Goal: Information Seeking & Learning: Learn about a topic

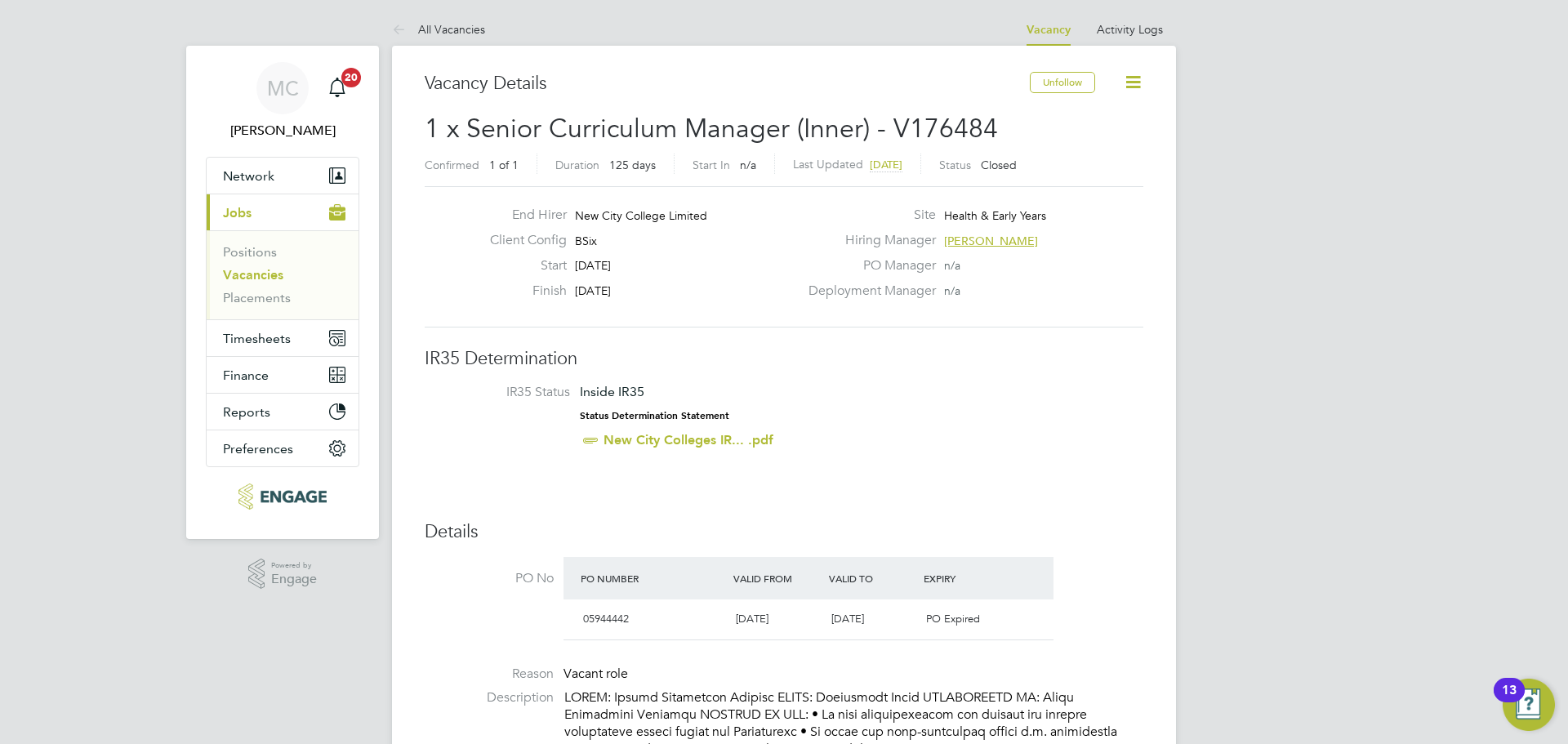
click at [262, 276] on link "Vacancies" at bounding box center [253, 274] width 60 height 16
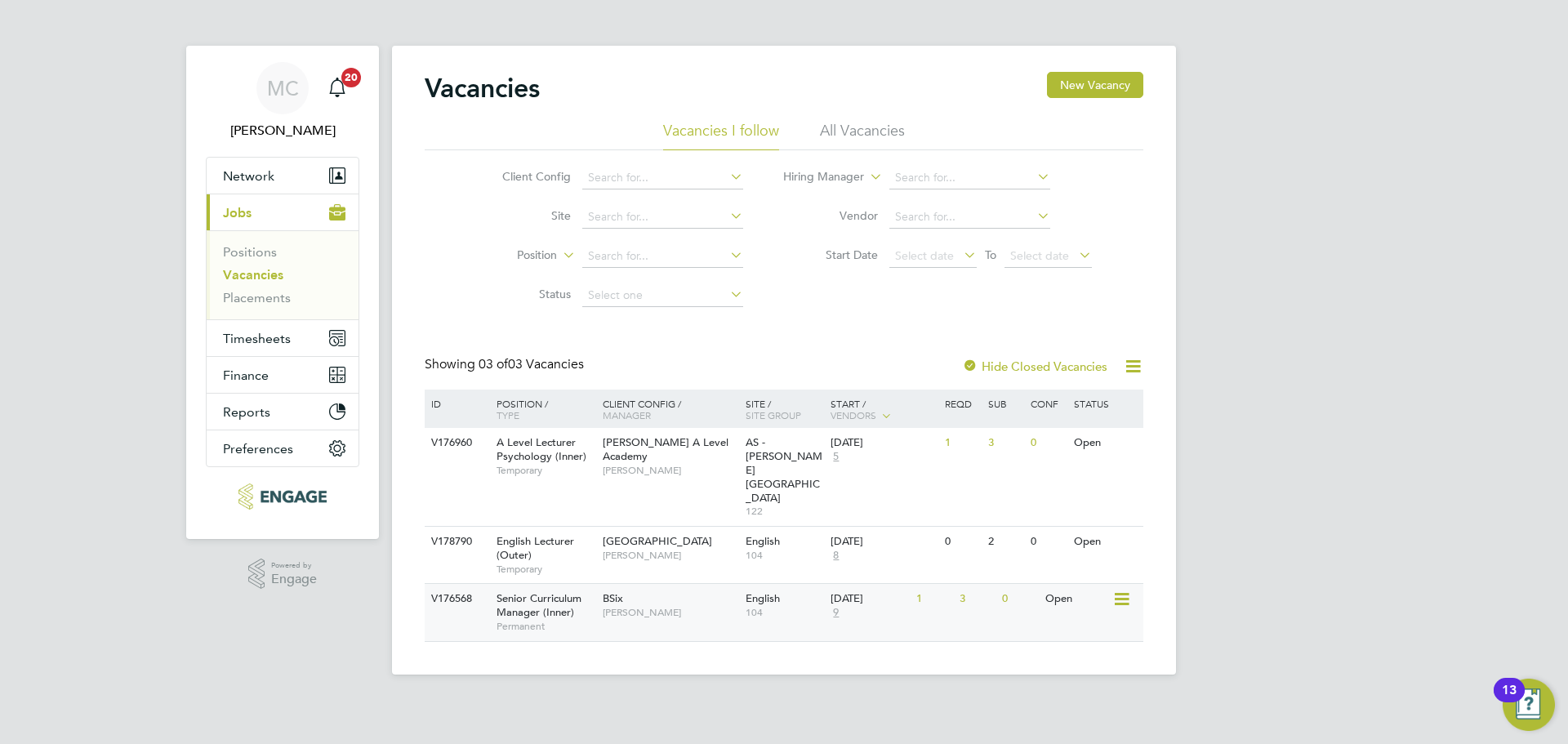
click at [720, 593] on div "V176568 Senior Curriculum Manager (Inner) Permanent BSix Fiona Matthews English…" at bounding box center [784, 611] width 719 height 57
click at [729, 134] on li "Vacancies I follow" at bounding box center [721, 136] width 116 height 30
click at [882, 123] on li "All Vacancies" at bounding box center [862, 136] width 85 height 30
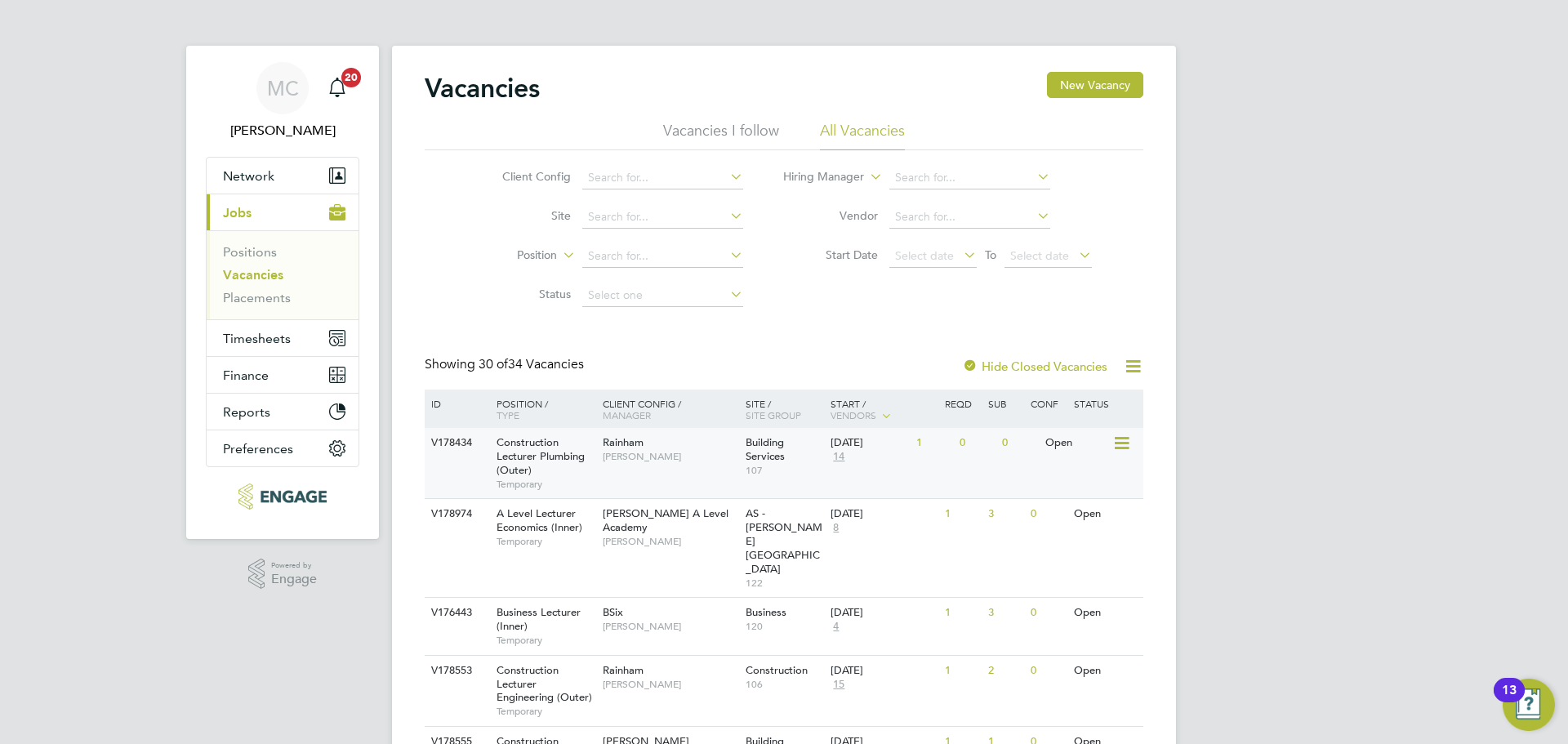
click at [684, 482] on div "V178434 Construction Lecturer Plumbing (Outer) Temporary Rainham Ian Rist Build…" at bounding box center [784, 463] width 719 height 71
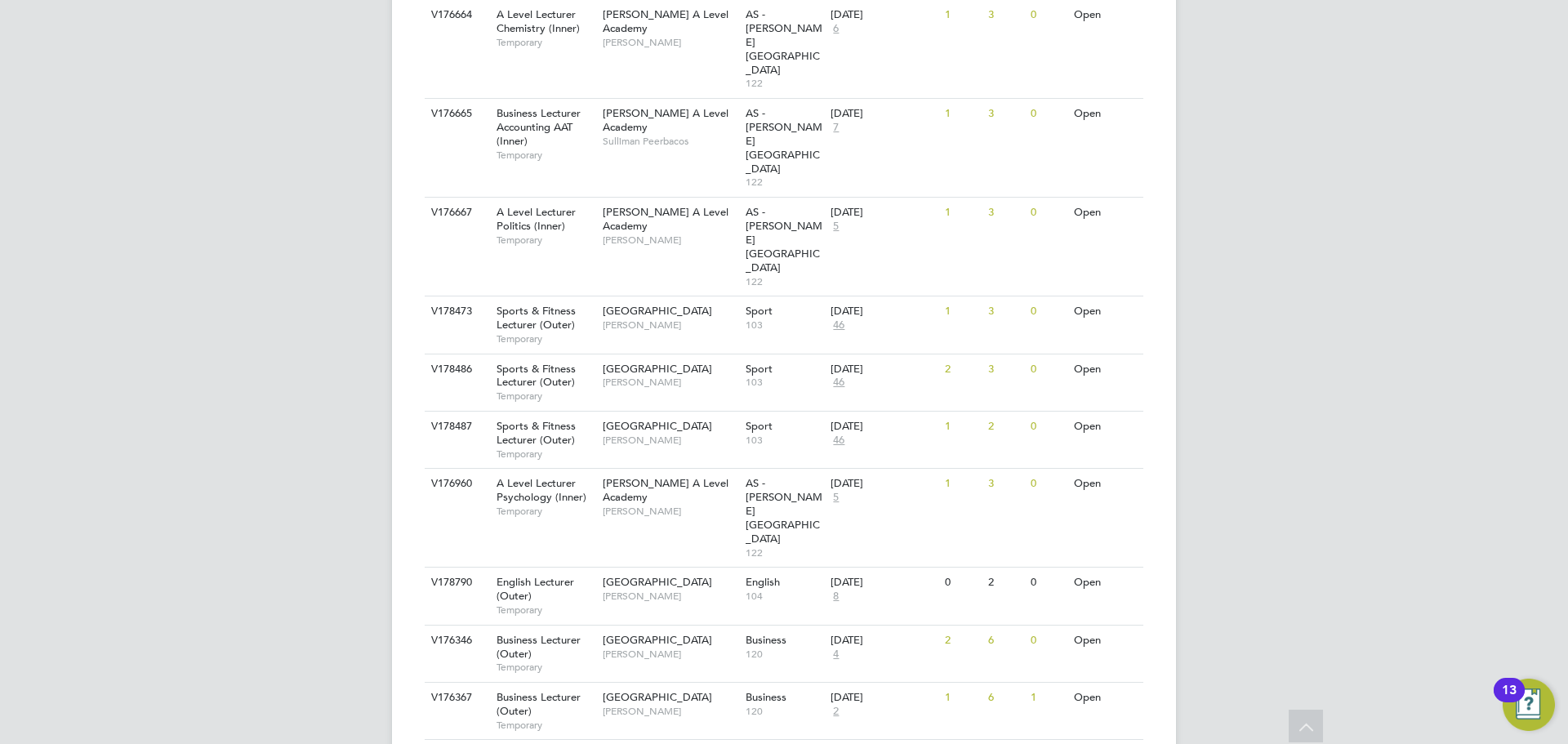
scroll to position [1633, 0]
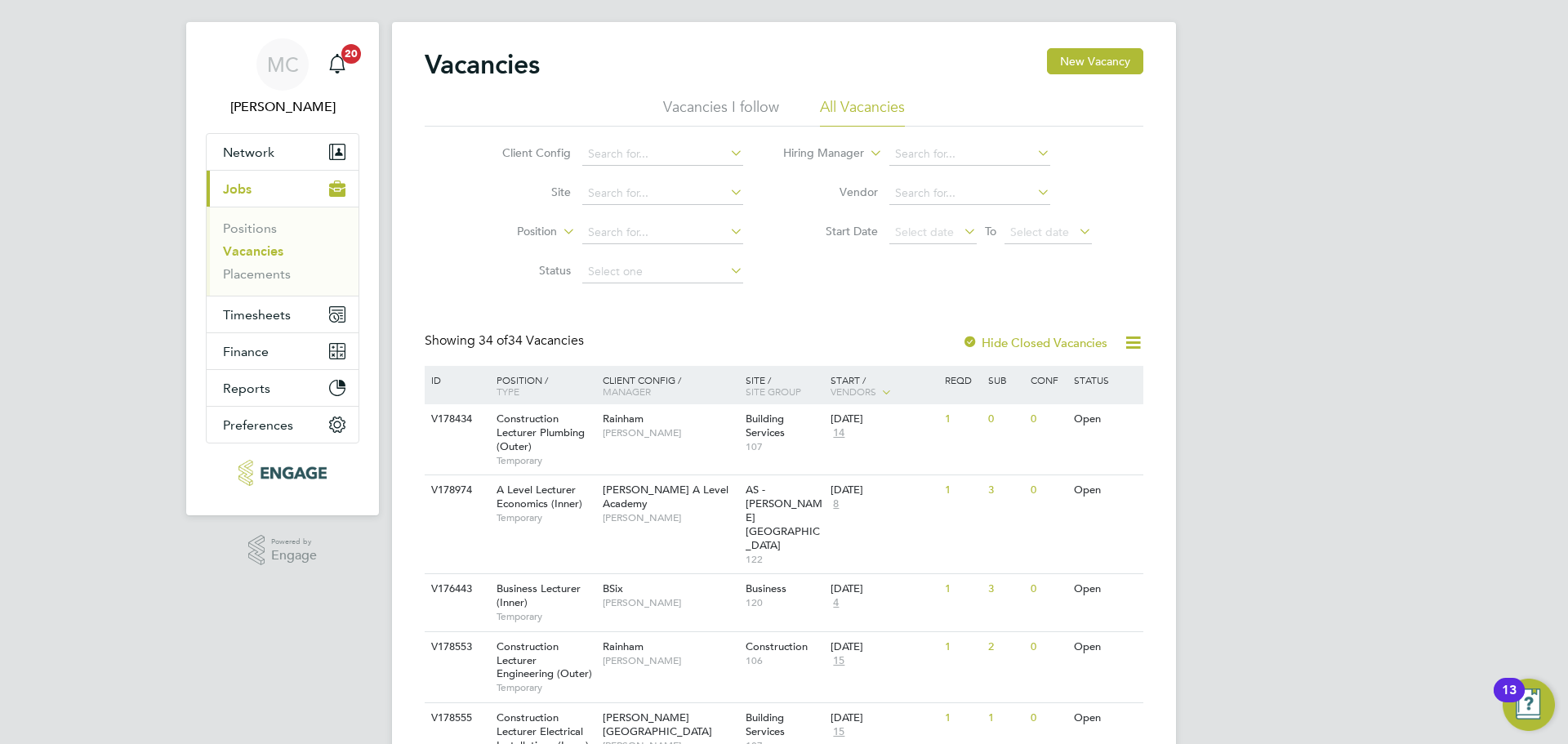
scroll to position [0, 0]
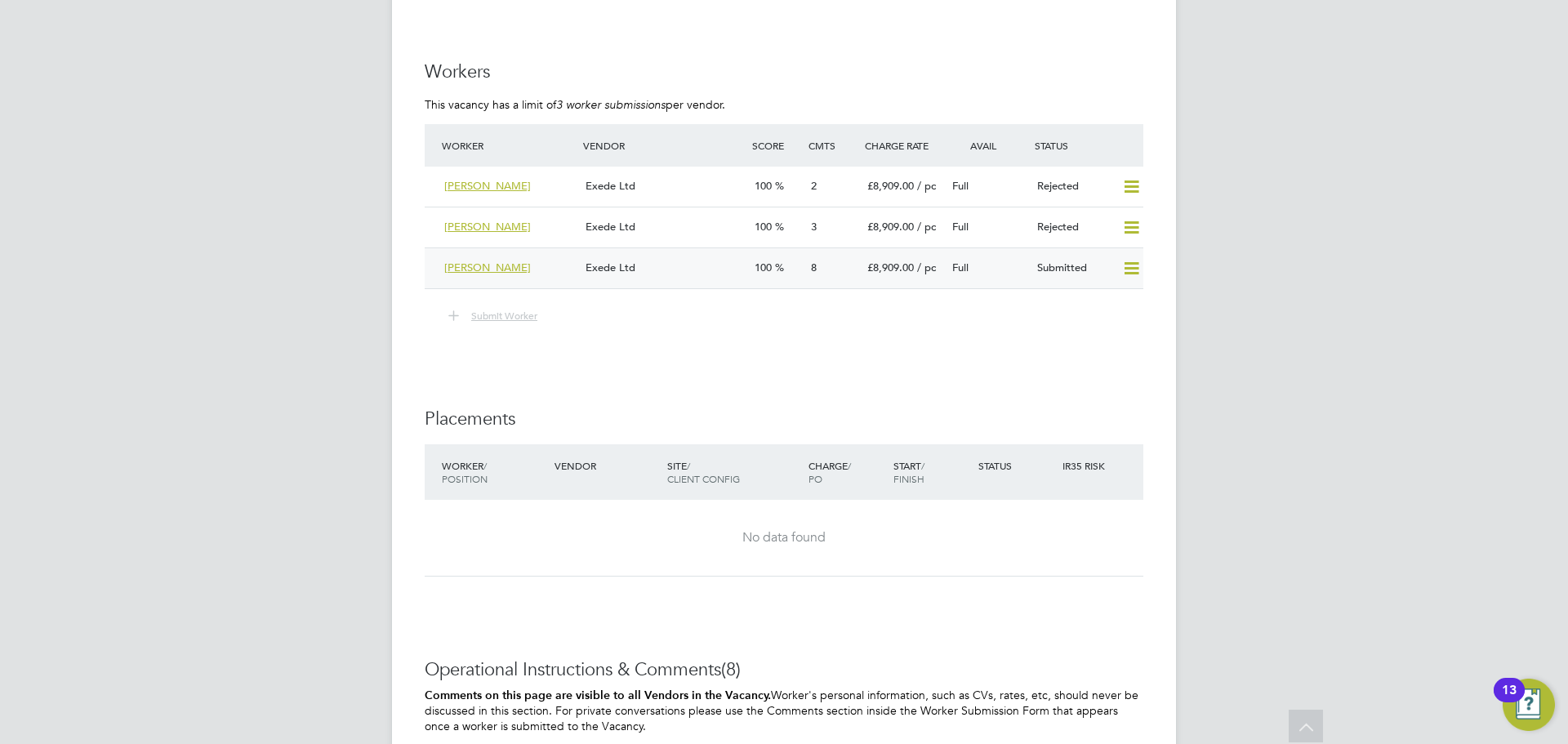
click at [681, 255] on div "Exede Ltd" at bounding box center [664, 268] width 169 height 27
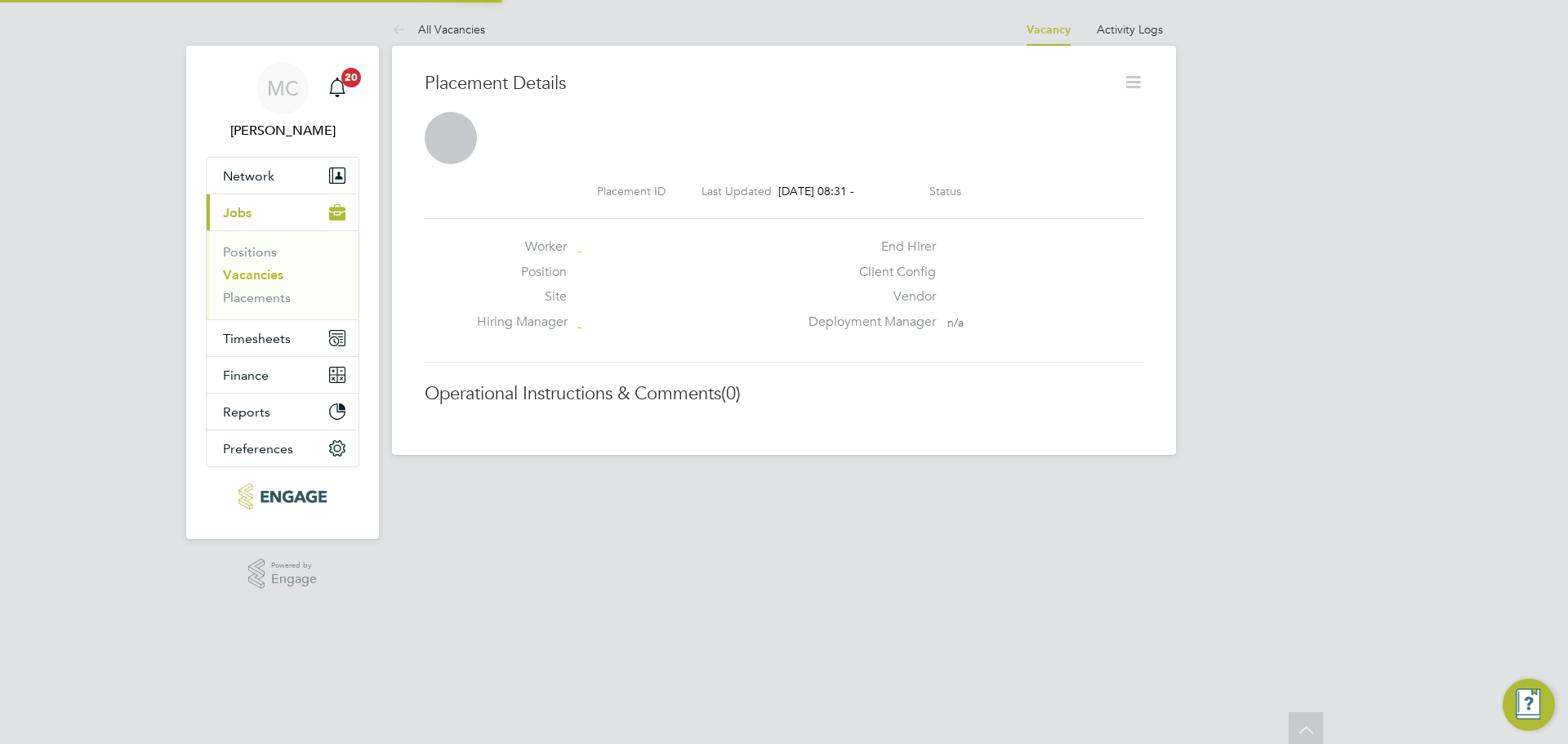
scroll to position [16, 131]
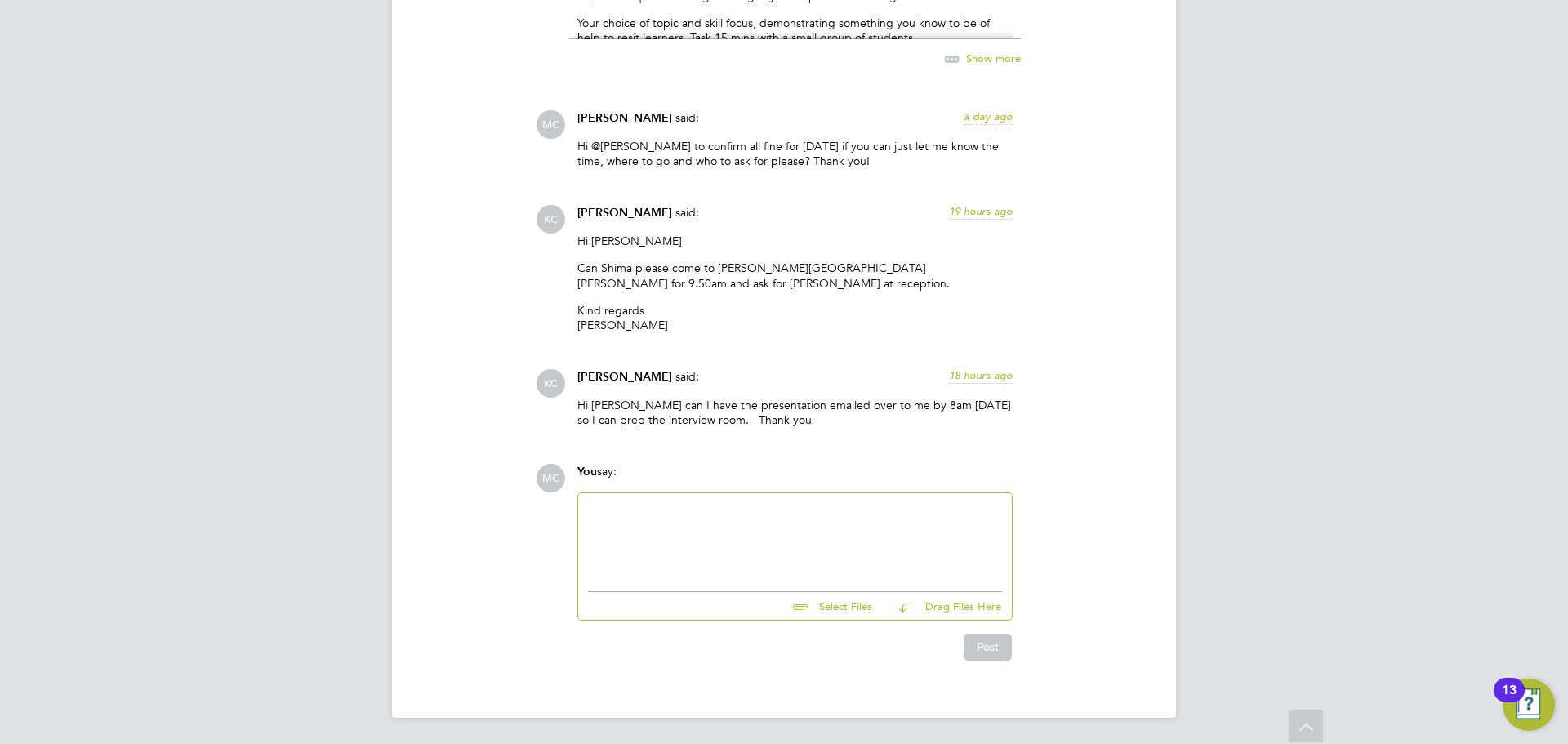
click at [697, 510] on div at bounding box center [794, 538] width 414 height 71
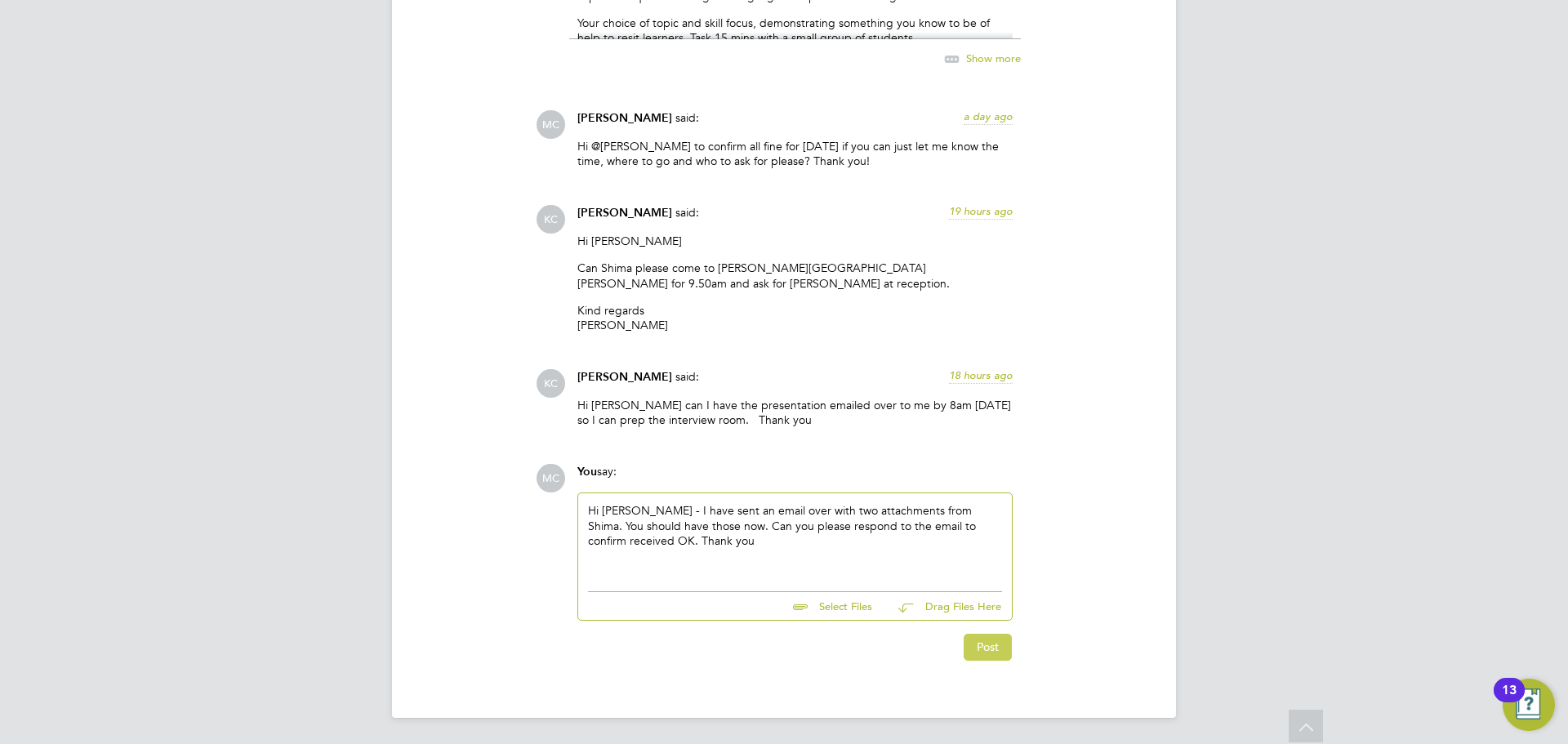
click at [968, 655] on button "Post" at bounding box center [988, 647] width 48 height 26
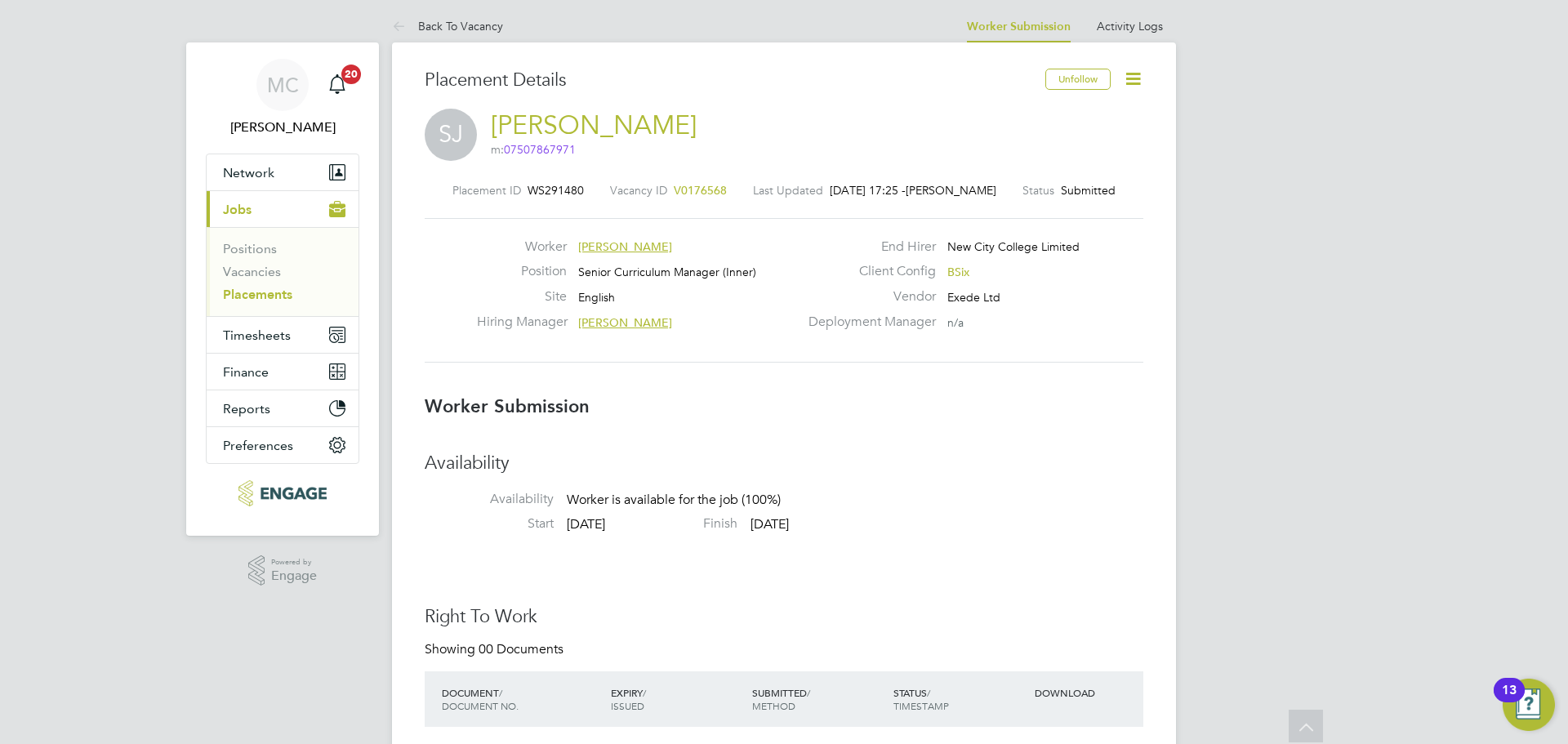
scroll to position [0, 0]
